Goal: Information Seeking & Learning: Learn about a topic

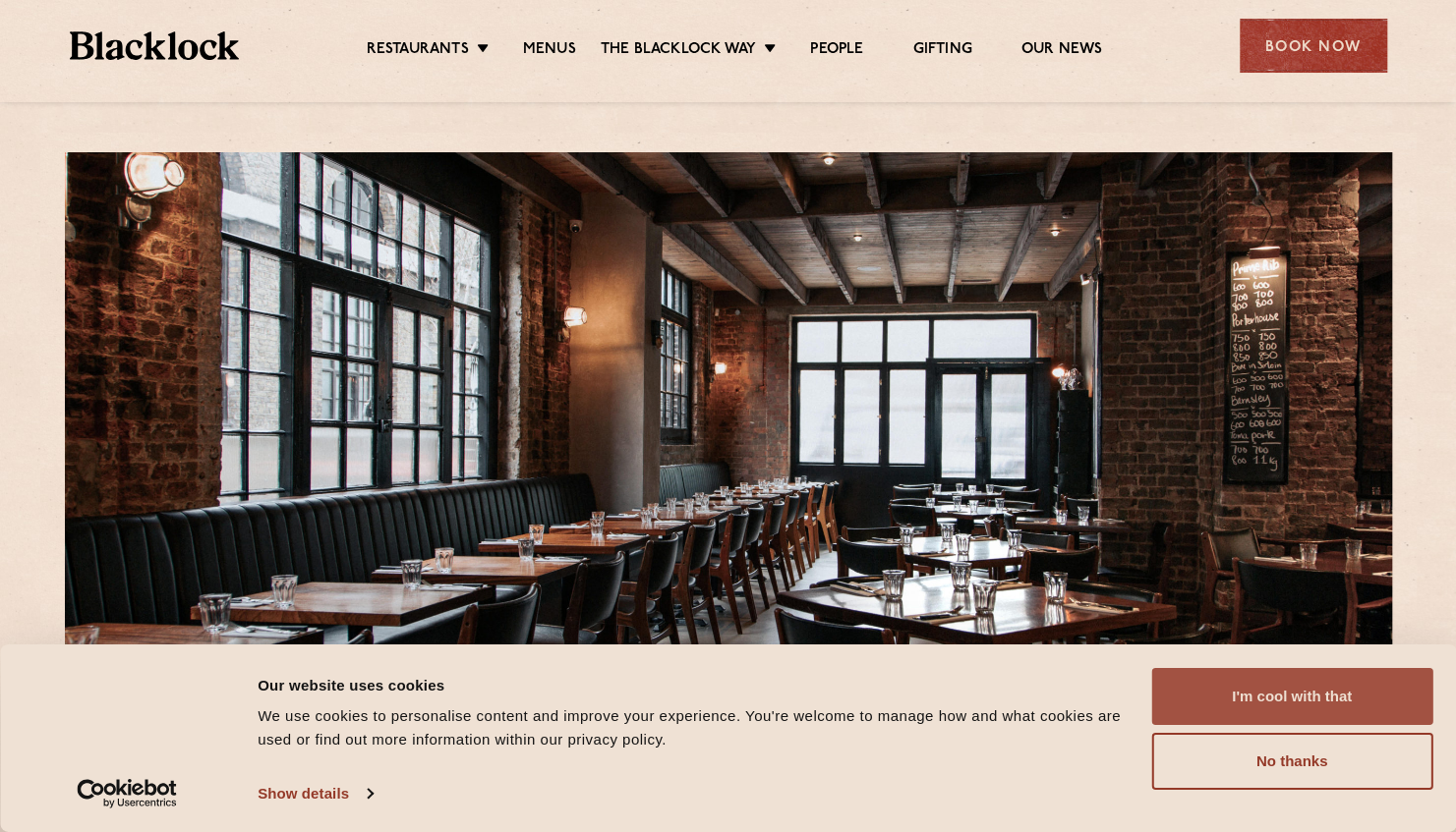
click at [1312, 713] on button "I'm cool with that" at bounding box center [1292, 696] width 281 height 57
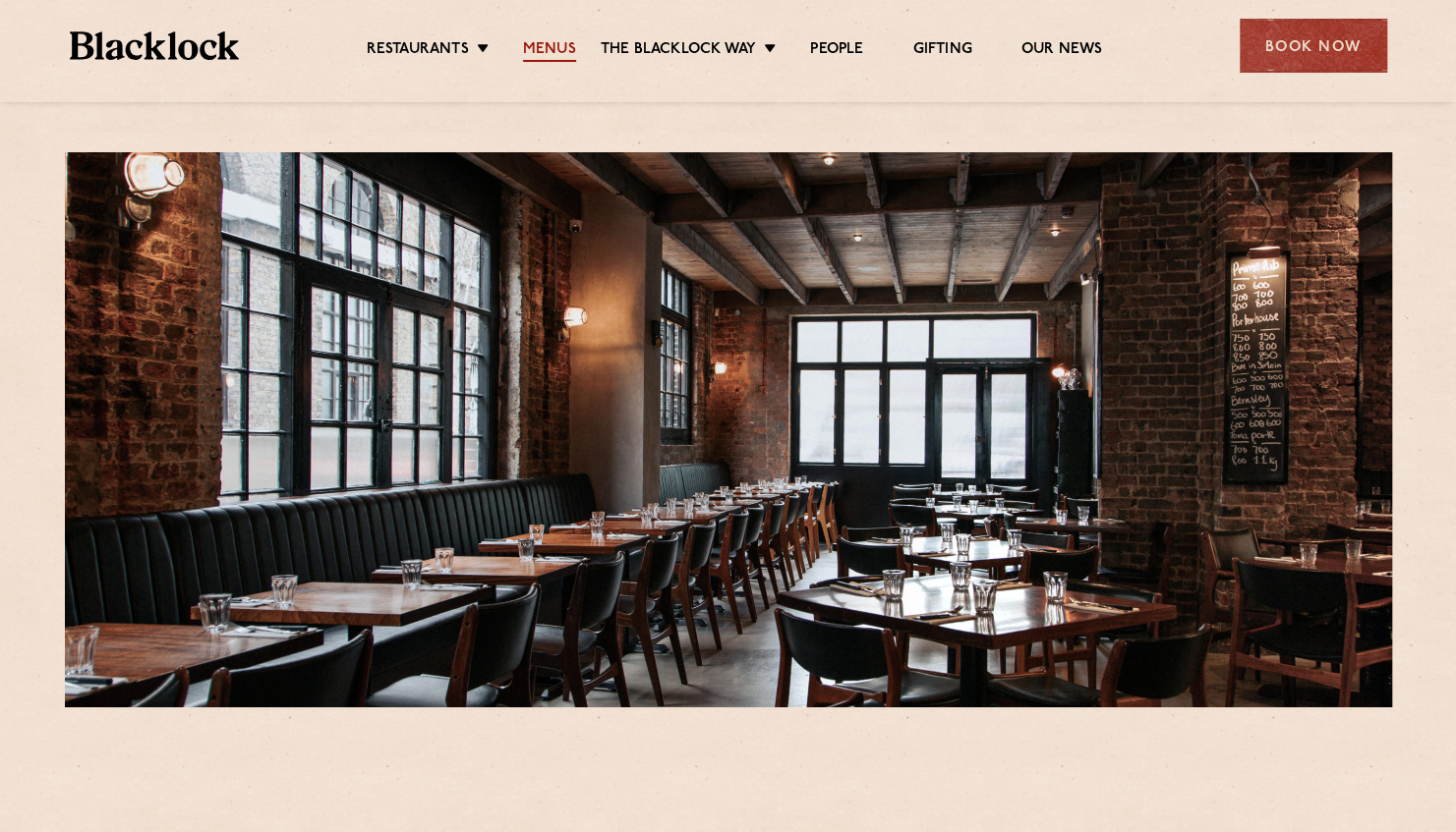
click at [547, 47] on link "Menus" at bounding box center [550, 51] width 53 height 22
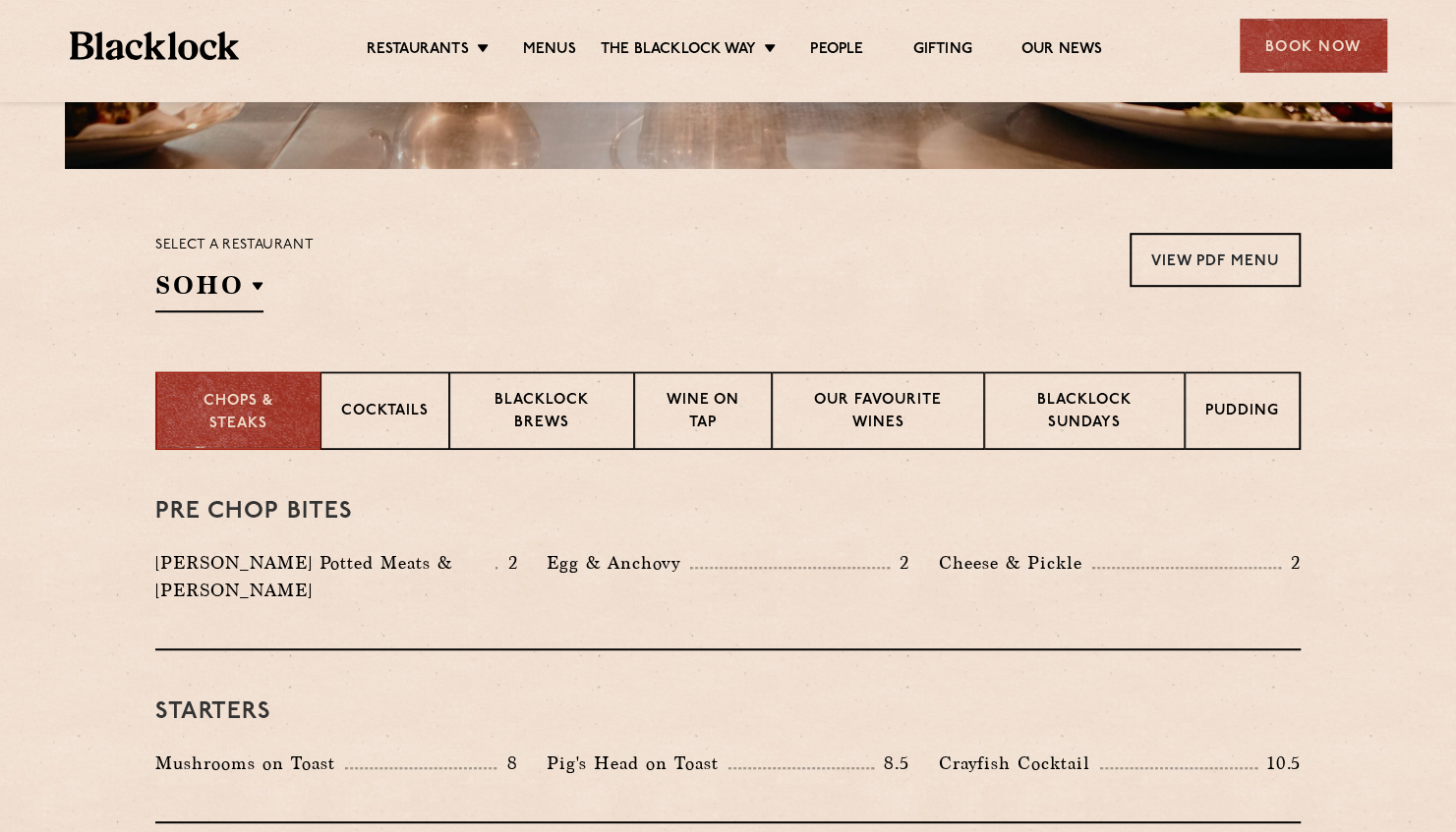
scroll to position [540, 0]
click at [1102, 427] on p "Blacklock Sundays" at bounding box center [1084, 412] width 159 height 46
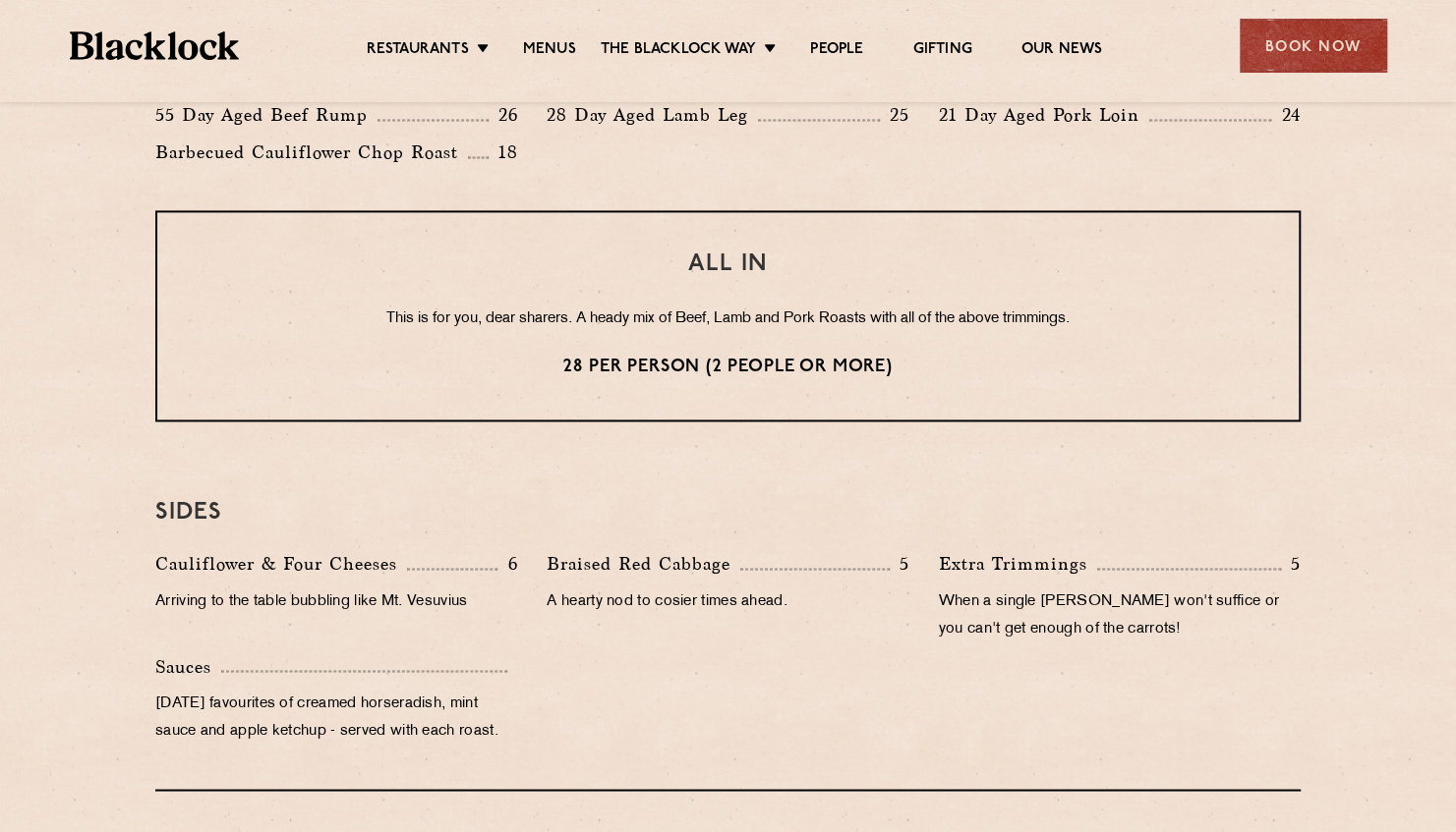
scroll to position [1563, 0]
